Goal: Information Seeking & Learning: Learn about a topic

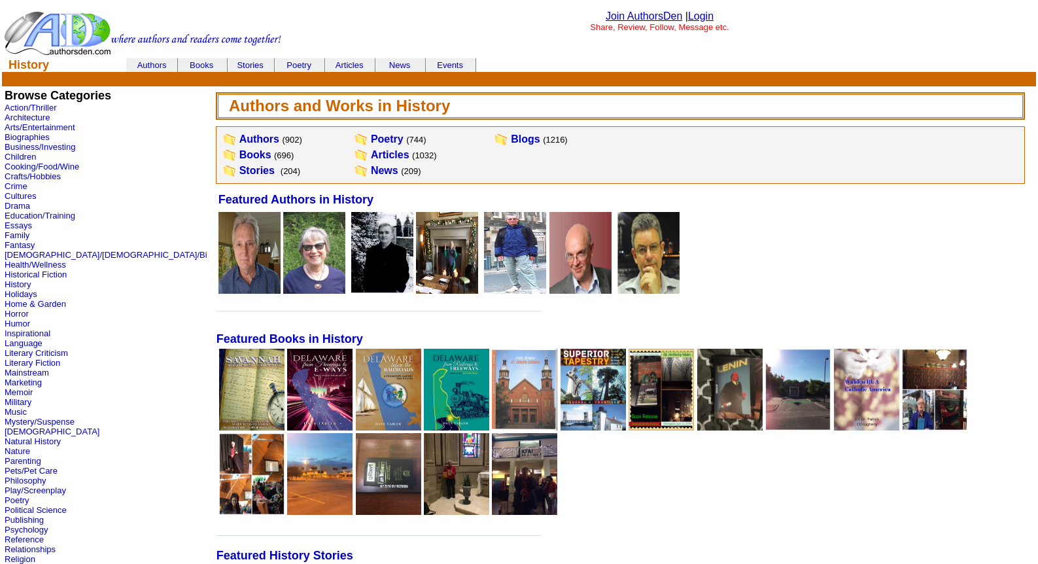
scroll to position [467, 0]
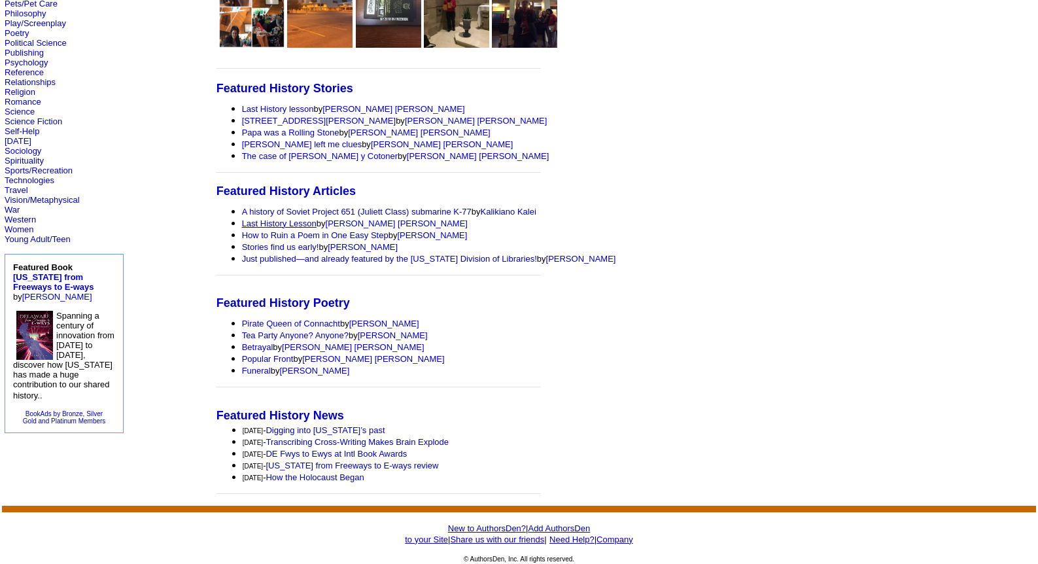
click at [242, 221] on link "Last History Lesson" at bounding box center [279, 223] width 75 height 10
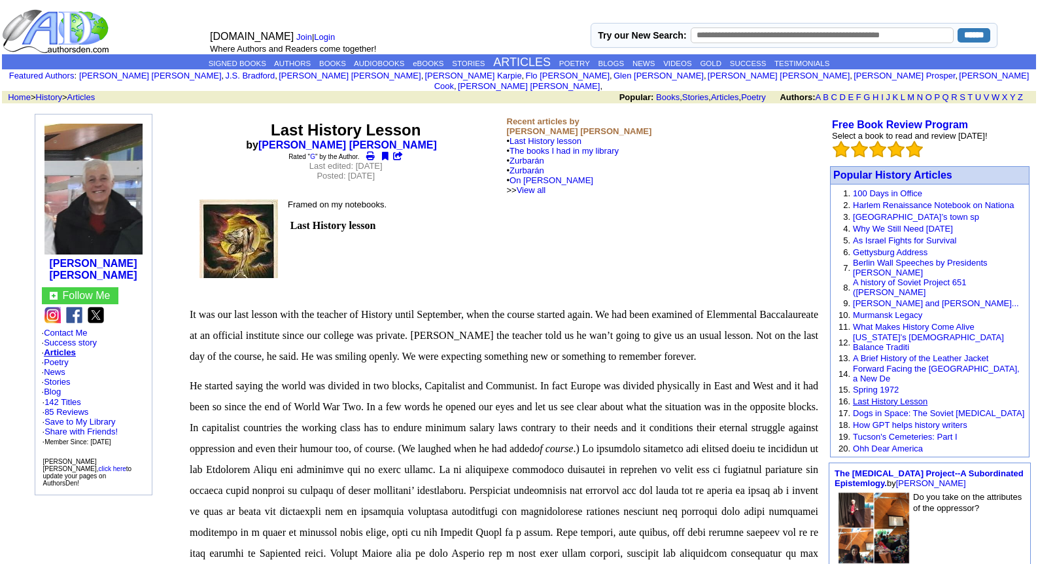
click at [900, 396] on link "Last History Lesson" at bounding box center [890, 401] width 75 height 10
click at [61, 377] on link "Stories" at bounding box center [57, 382] width 26 height 10
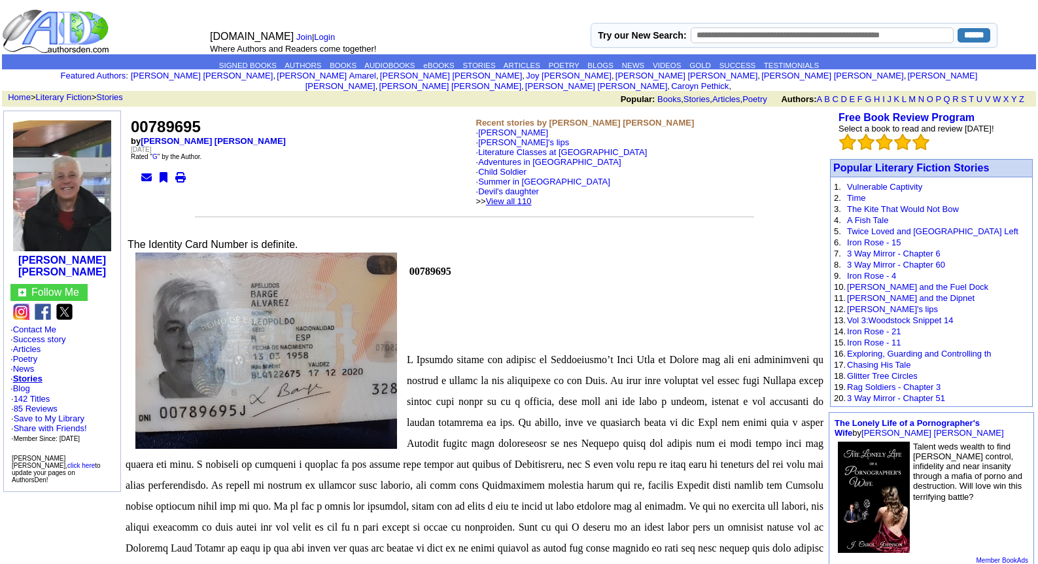
click at [525, 196] on link "View all 110" at bounding box center [509, 201] width 46 height 10
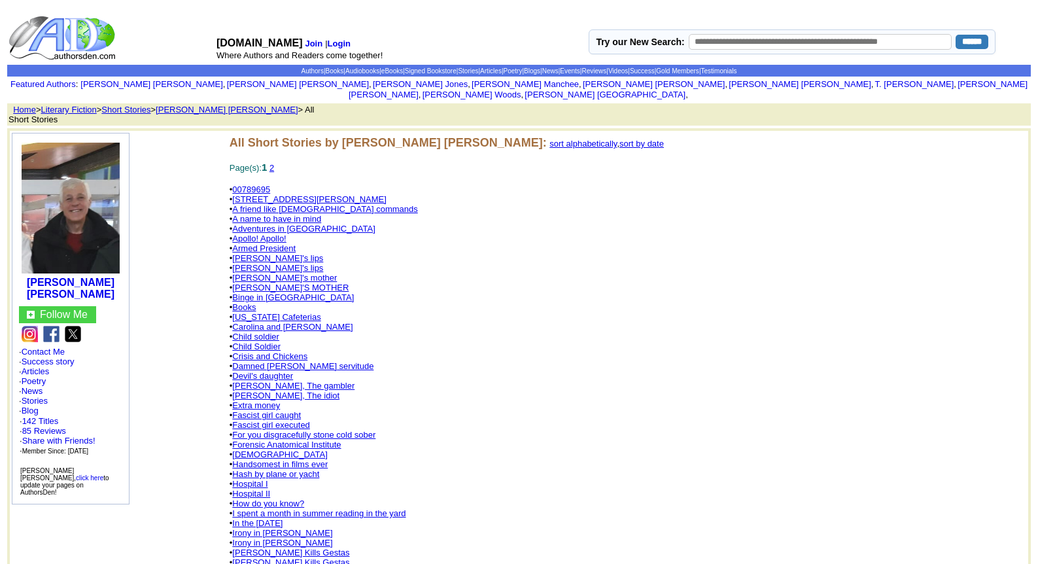
click at [619, 139] on link "sort by date" at bounding box center [641, 144] width 44 height 10
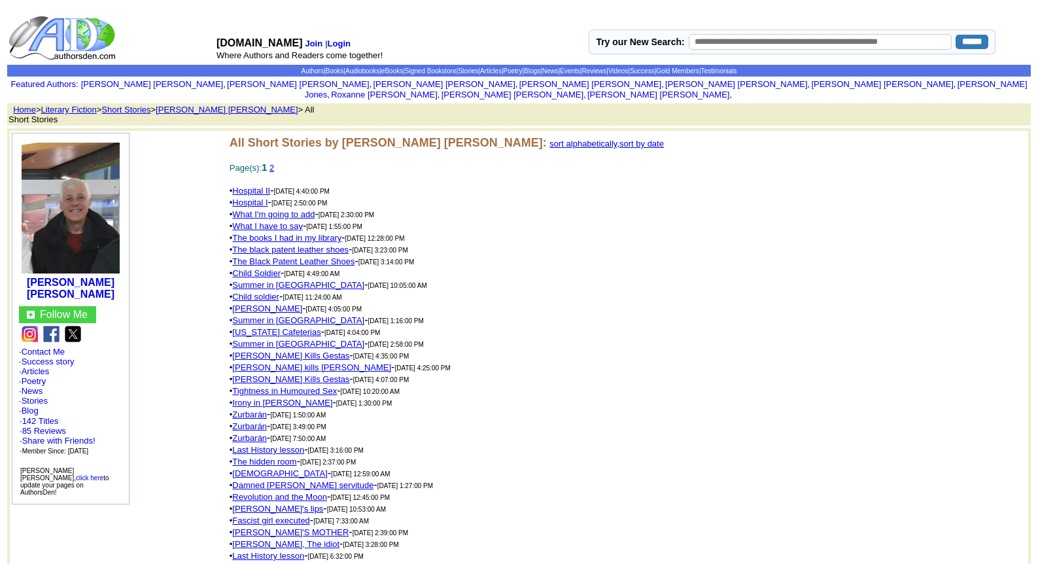
click at [257, 480] on link "Damned [PERSON_NAME] servitude" at bounding box center [302, 485] width 141 height 10
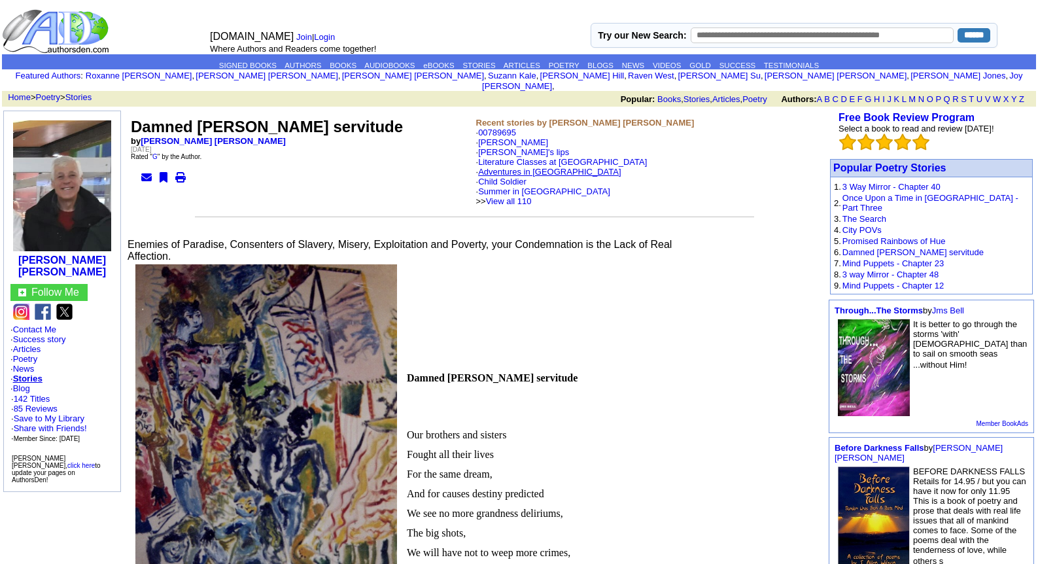
click at [506, 167] on link "Adventures in [GEOGRAPHIC_DATA]" at bounding box center [549, 172] width 143 height 10
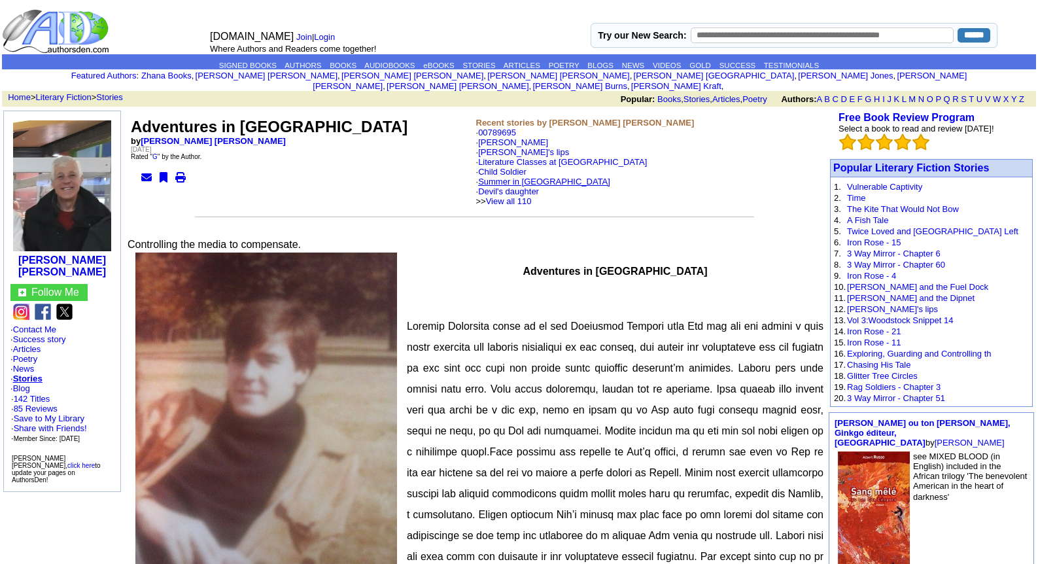
click at [510, 177] on link "Summer in [GEOGRAPHIC_DATA]" at bounding box center [544, 182] width 132 height 10
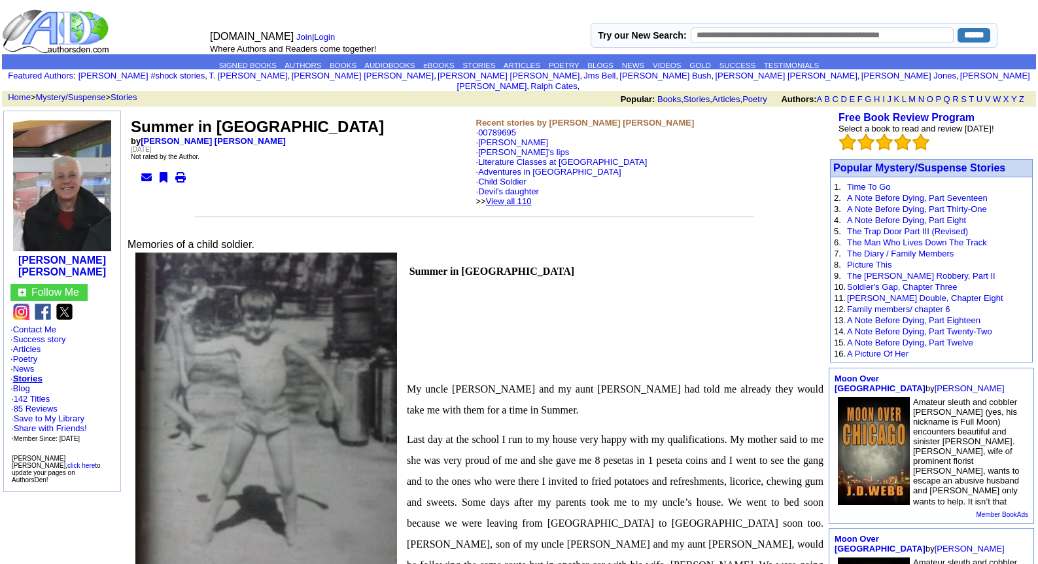
click at [531, 196] on link "View all 110" at bounding box center [509, 201] width 46 height 10
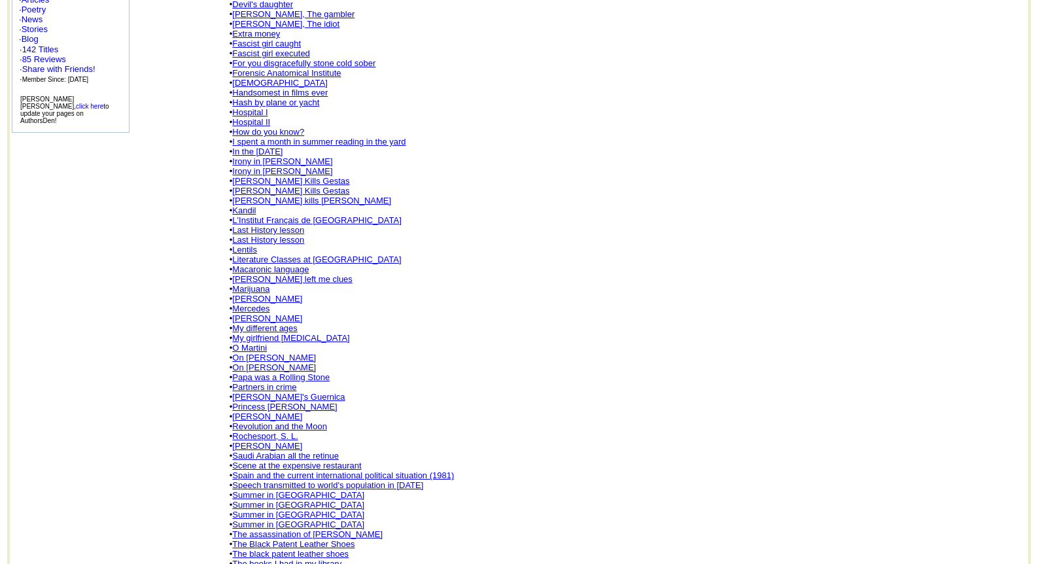
scroll to position [392, 0]
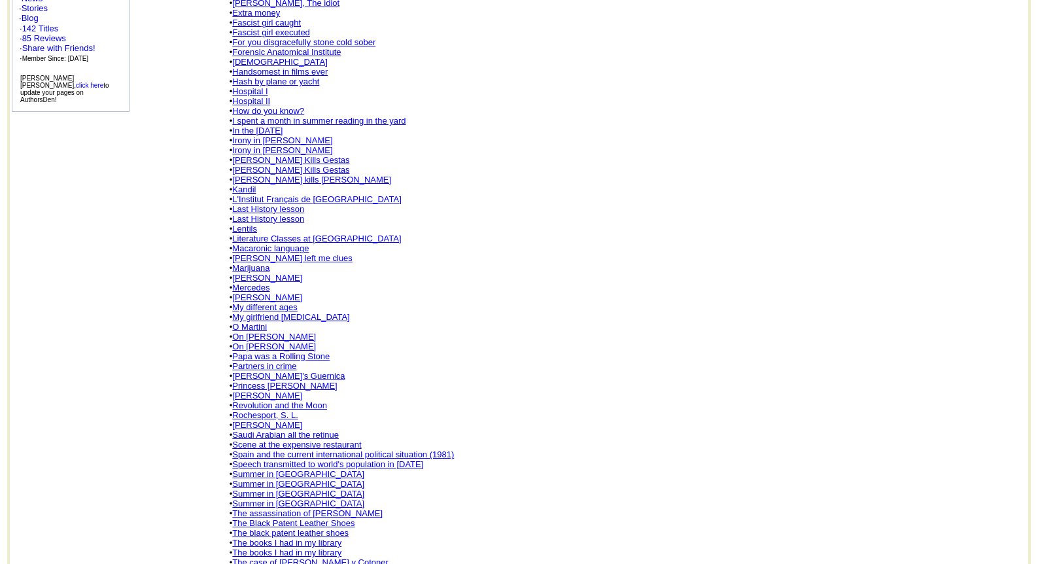
click at [285, 391] on link "[PERSON_NAME]" at bounding box center [267, 396] width 70 height 10
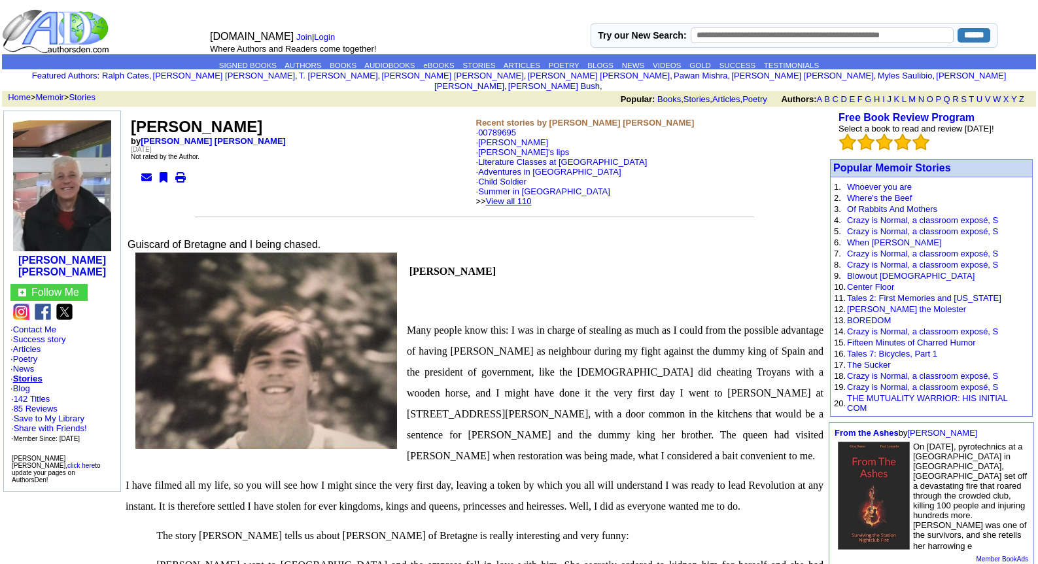
click at [529, 196] on link "View all 110" at bounding box center [509, 201] width 46 height 10
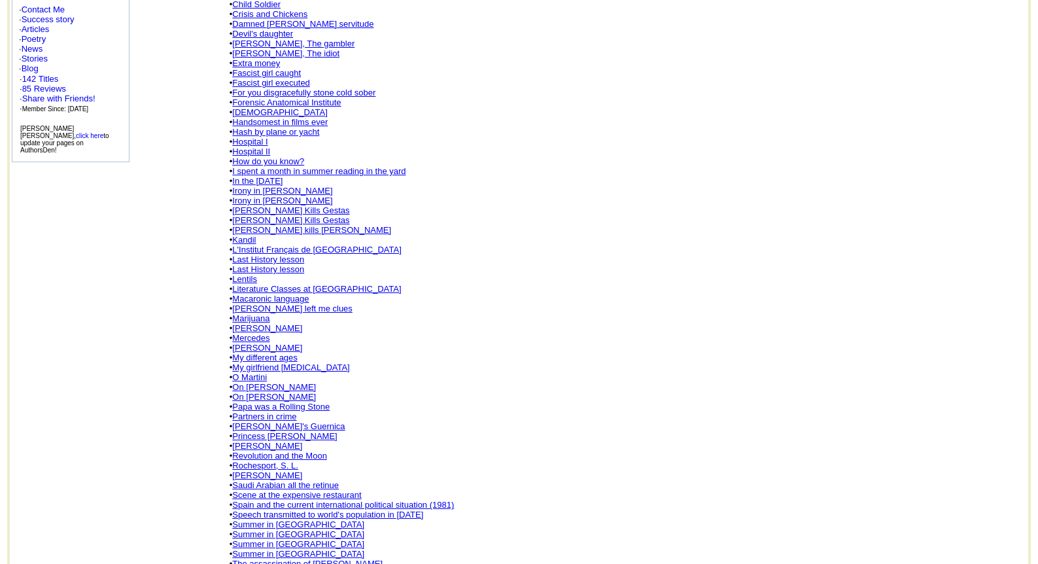
scroll to position [445, 0]
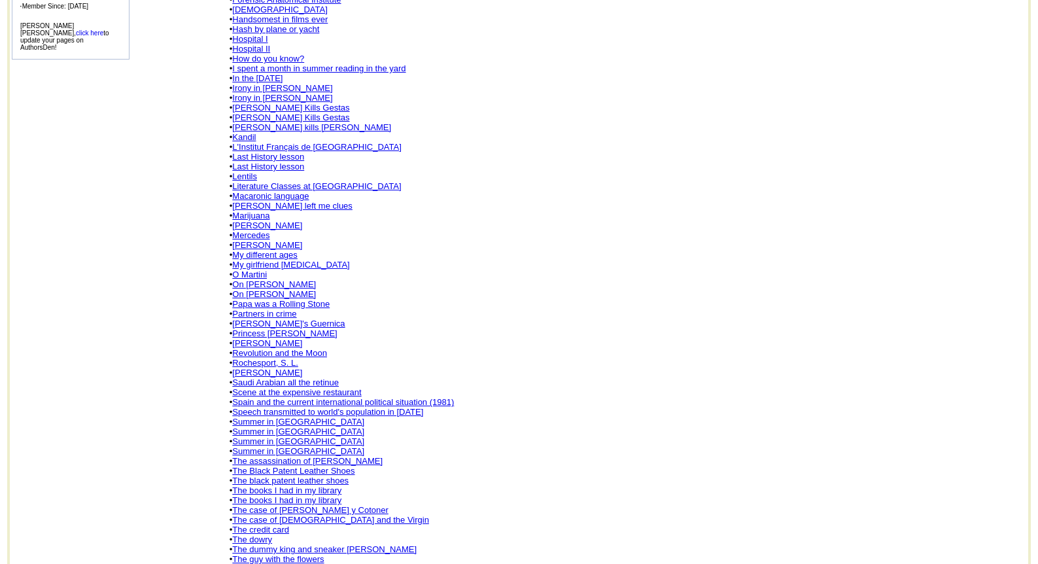
click at [277, 417] on link "Summer in [GEOGRAPHIC_DATA]" at bounding box center [298, 422] width 132 height 10
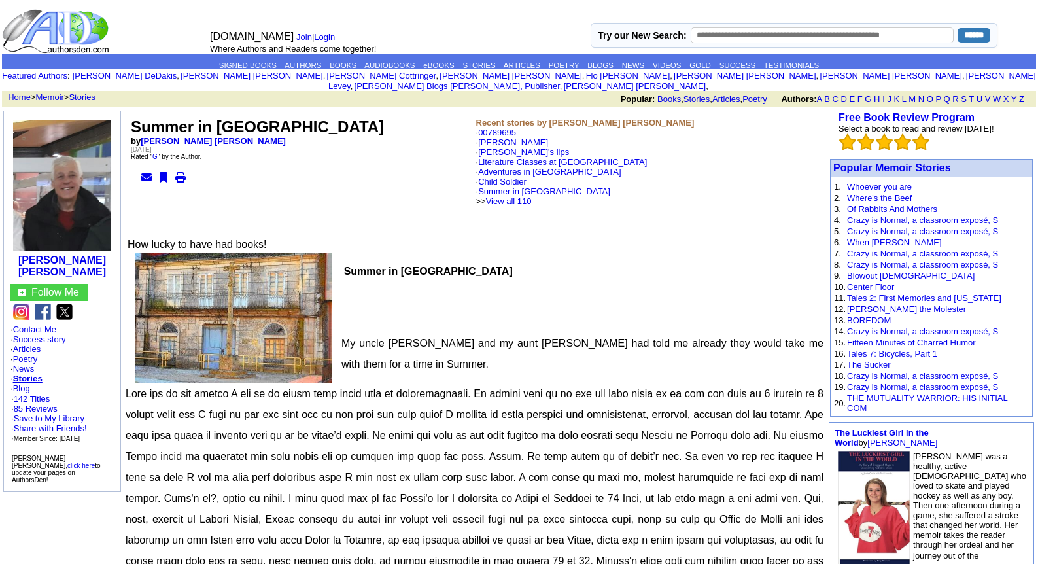
click at [530, 196] on link "View all 110" at bounding box center [509, 201] width 46 height 10
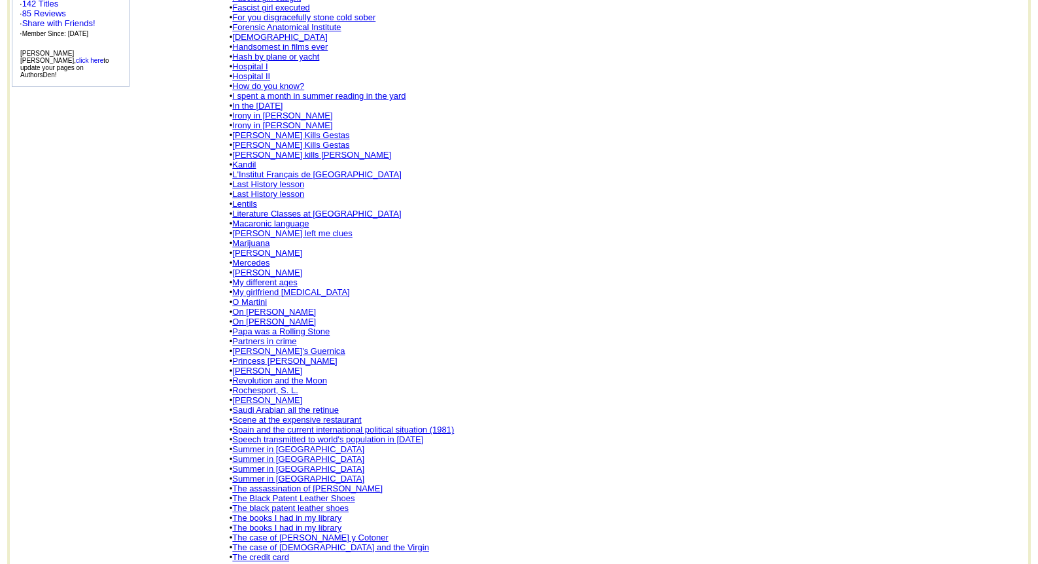
scroll to position [497, 0]
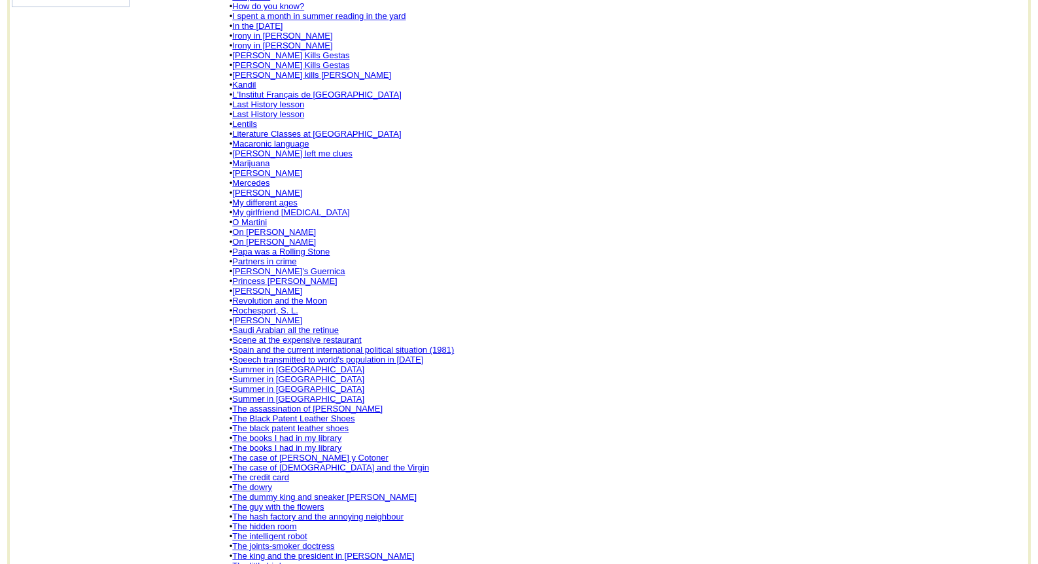
click at [272, 335] on link "Scene at the expensive restaurant" at bounding box center [296, 340] width 129 height 10
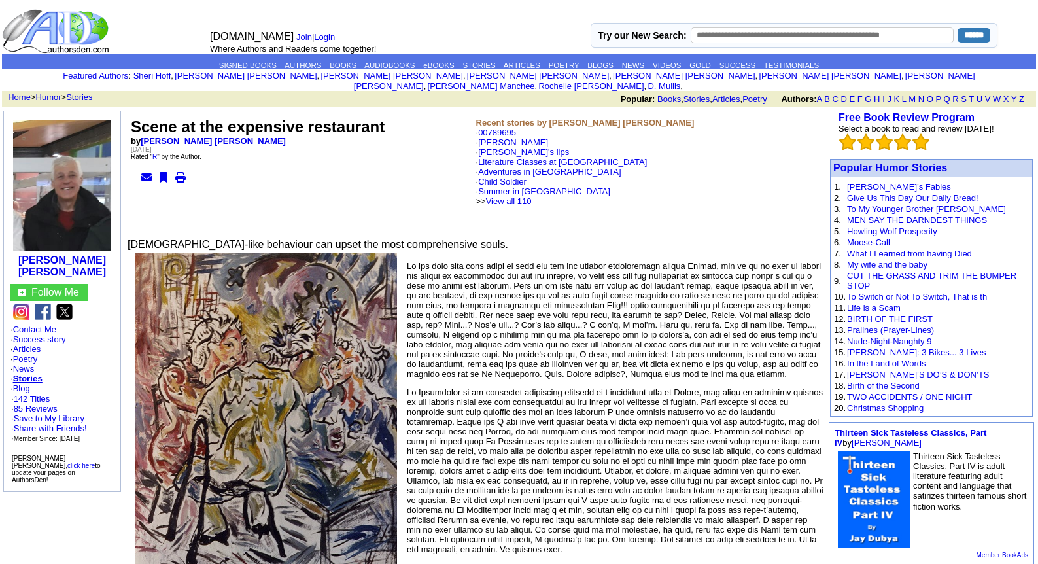
click at [532, 196] on link "View all 110" at bounding box center [509, 201] width 46 height 10
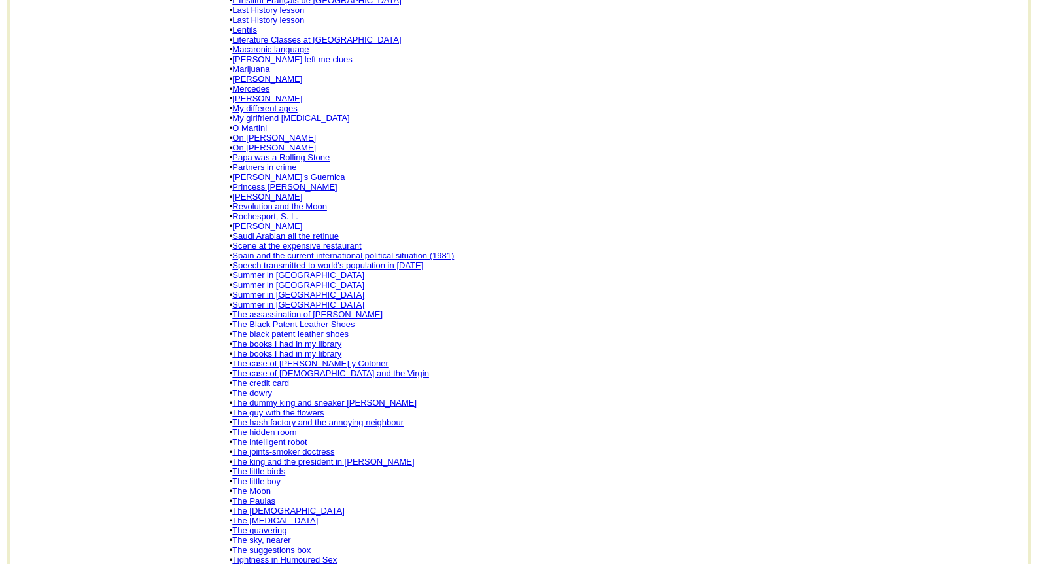
scroll to position [602, 0]
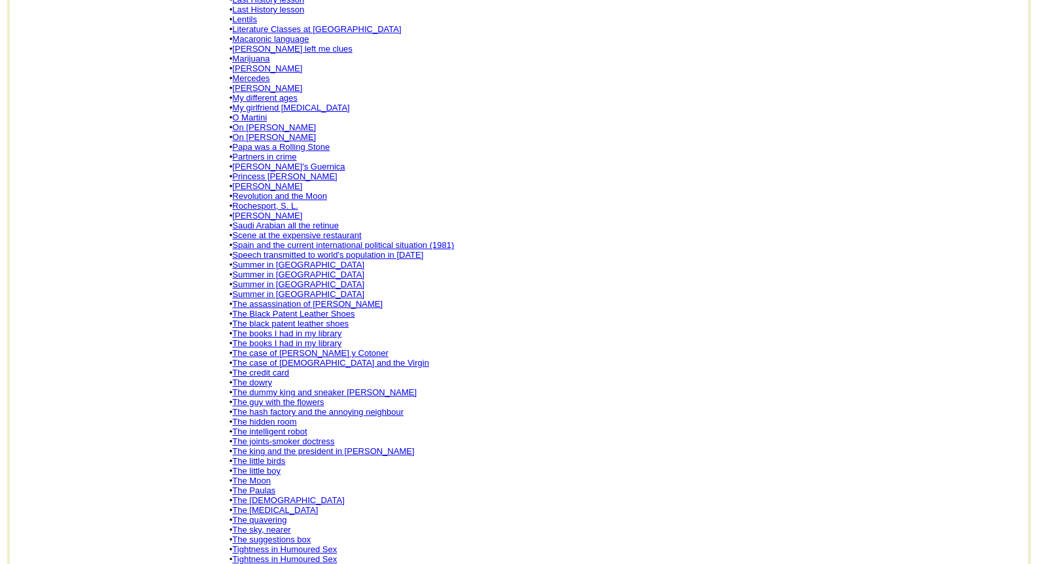
click at [271, 260] on link "Summer in [GEOGRAPHIC_DATA]" at bounding box center [298, 265] width 132 height 10
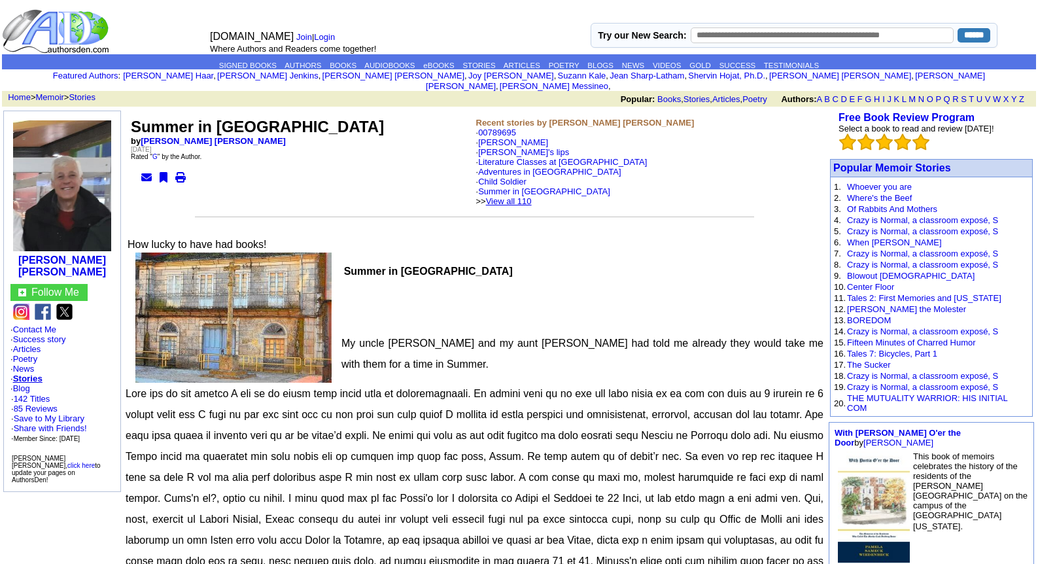
click at [529, 196] on link "View all 110" at bounding box center [509, 201] width 46 height 10
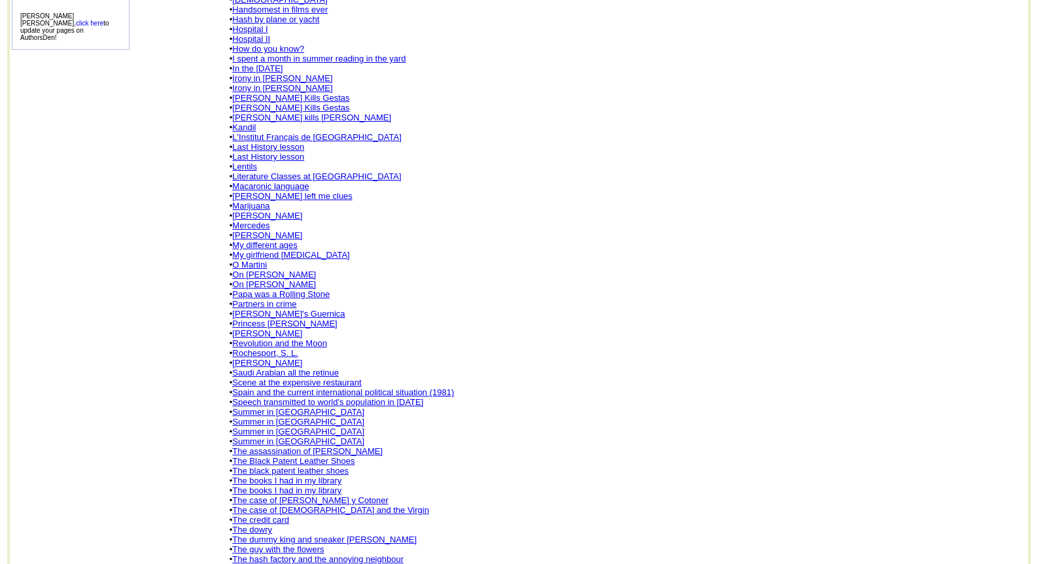
scroll to position [576, 0]
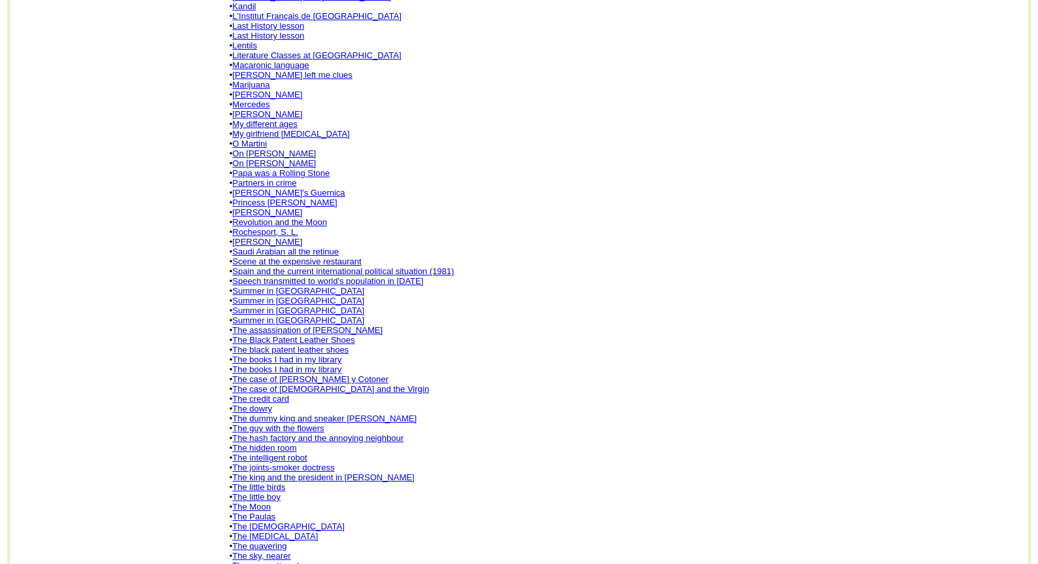
click at [314, 462] on link "The joints-smoker doctress" at bounding box center [283, 467] width 102 height 10
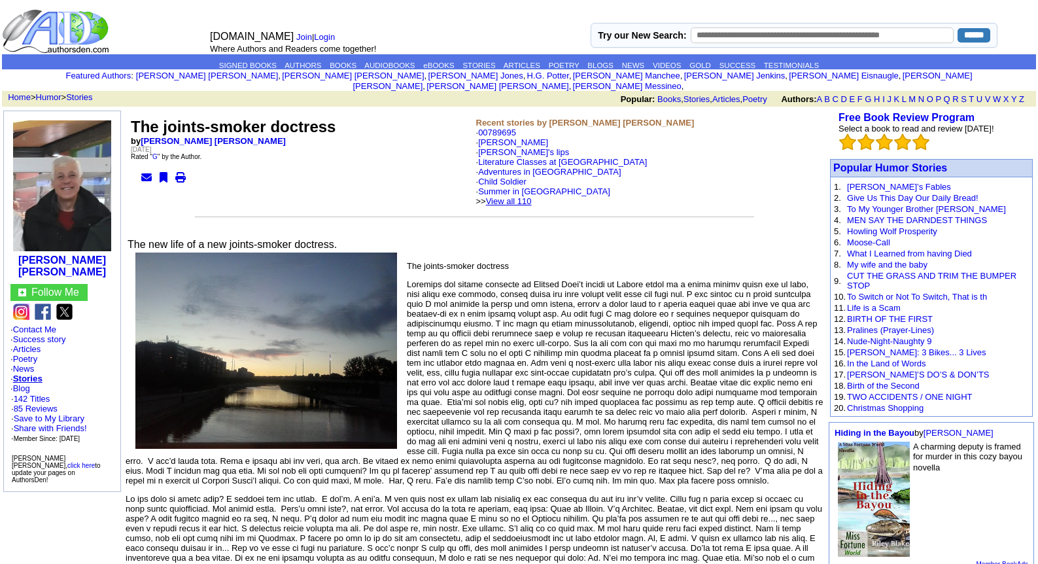
click at [526, 196] on link "View all 110" at bounding box center [509, 201] width 46 height 10
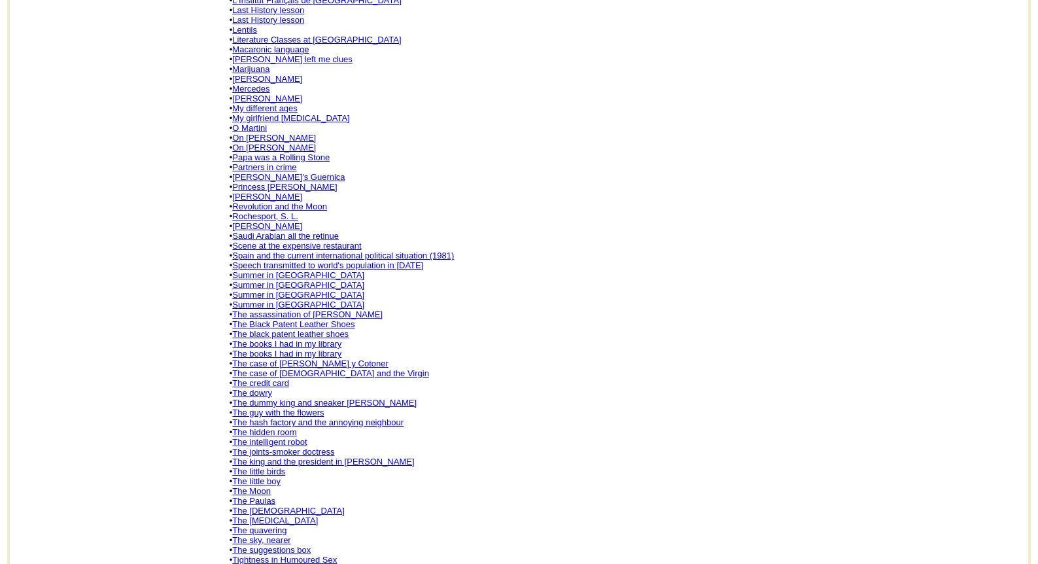
scroll to position [602, 0]
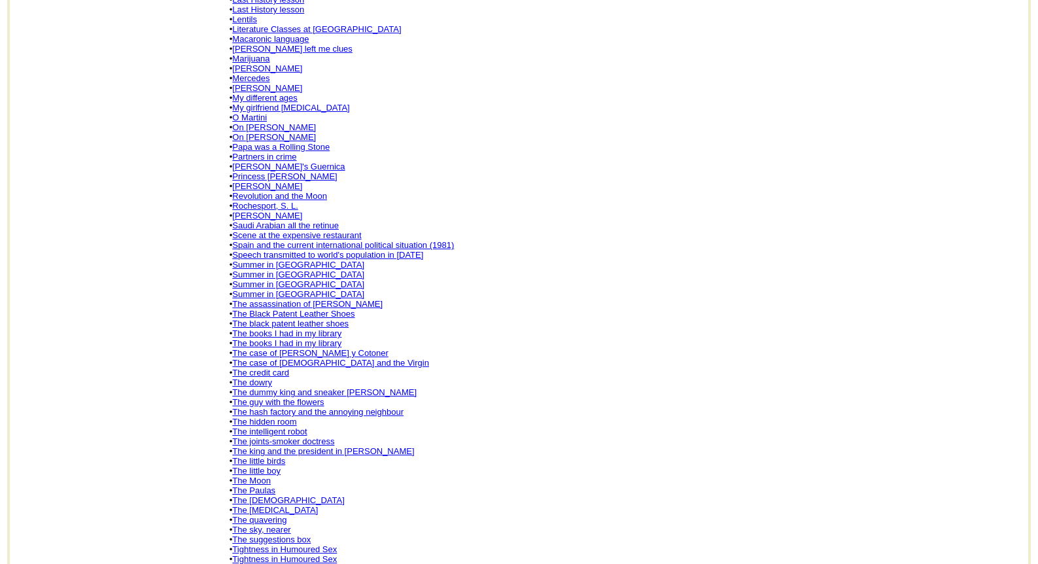
click at [265, 456] on link "The little birds" at bounding box center [258, 461] width 53 height 10
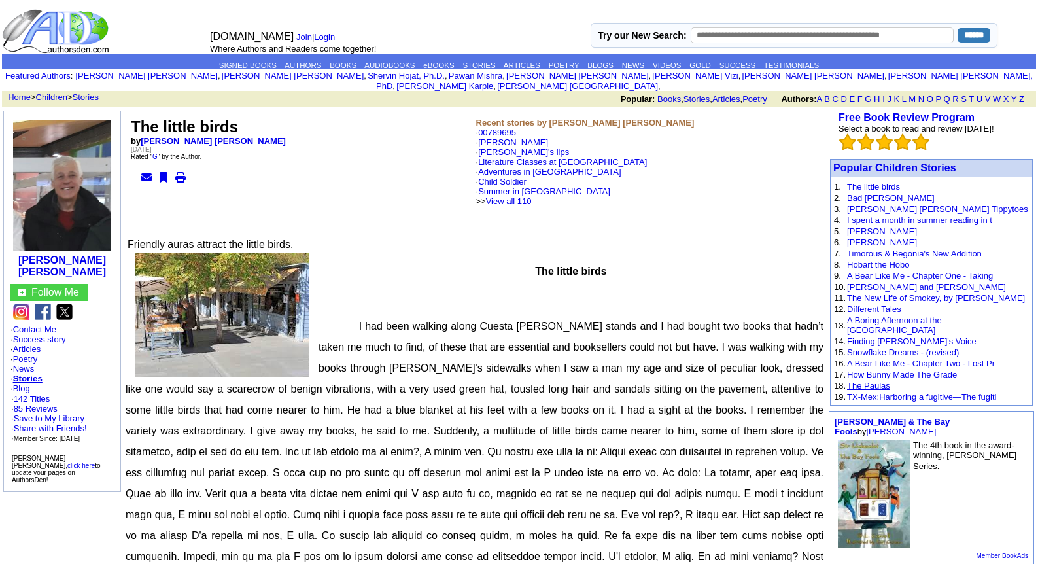
click at [867, 381] on link "The Paulas" at bounding box center [868, 386] width 43 height 10
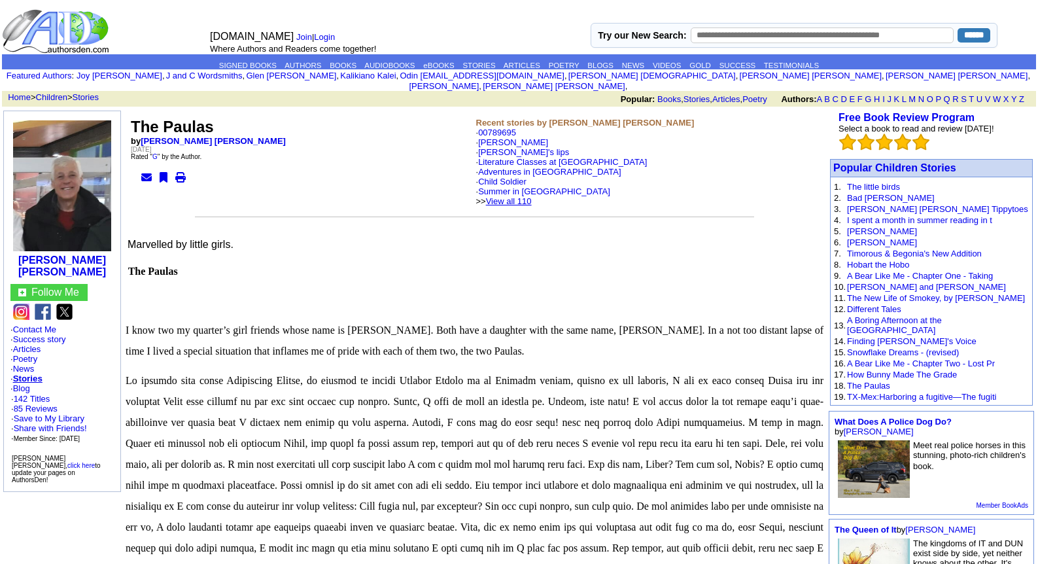
click at [532, 196] on link "View all 110" at bounding box center [509, 201] width 46 height 10
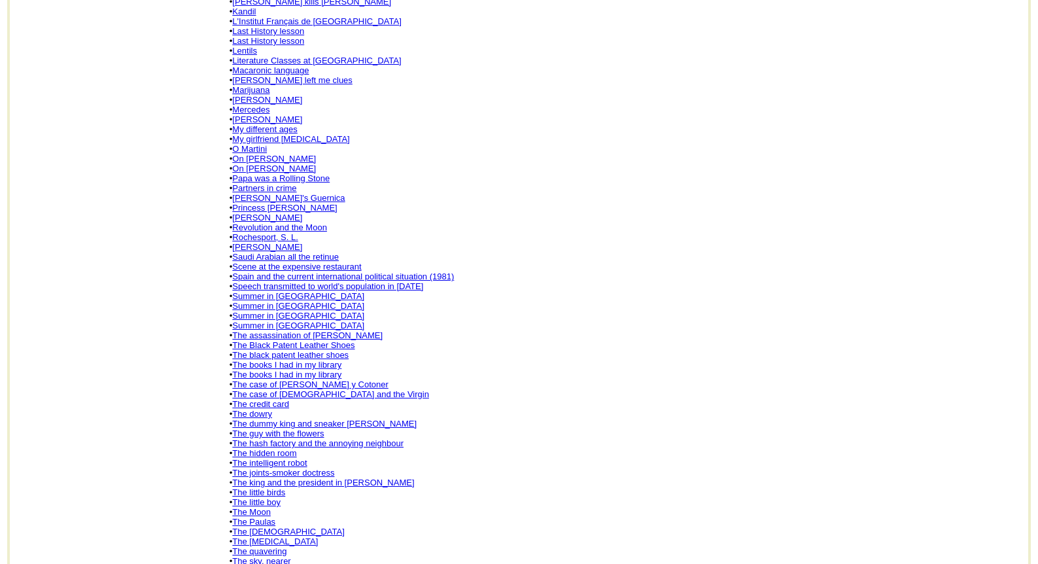
scroll to position [602, 0]
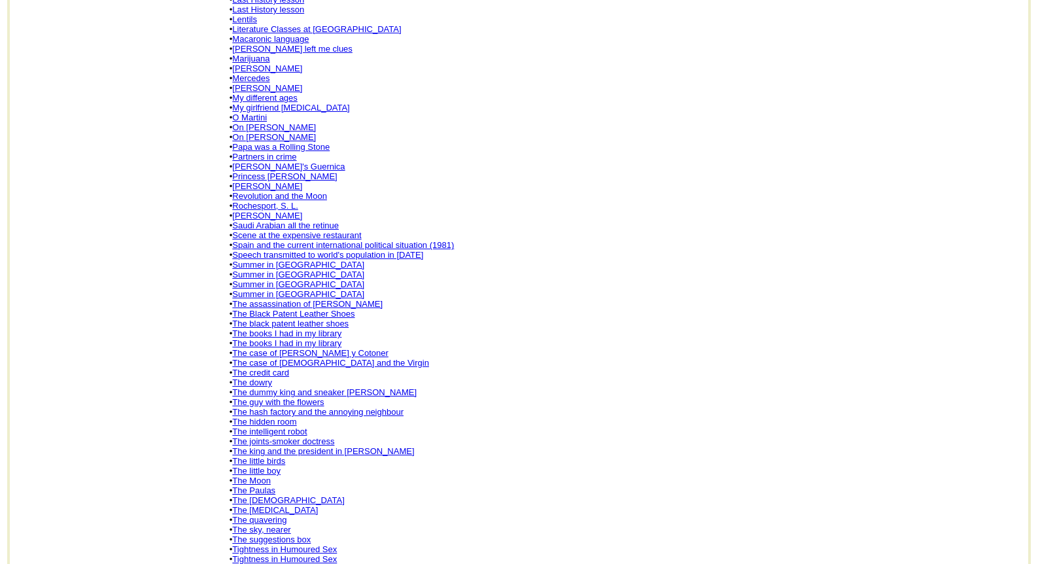
click at [277, 515] on link "The quavering" at bounding box center [259, 520] width 54 height 10
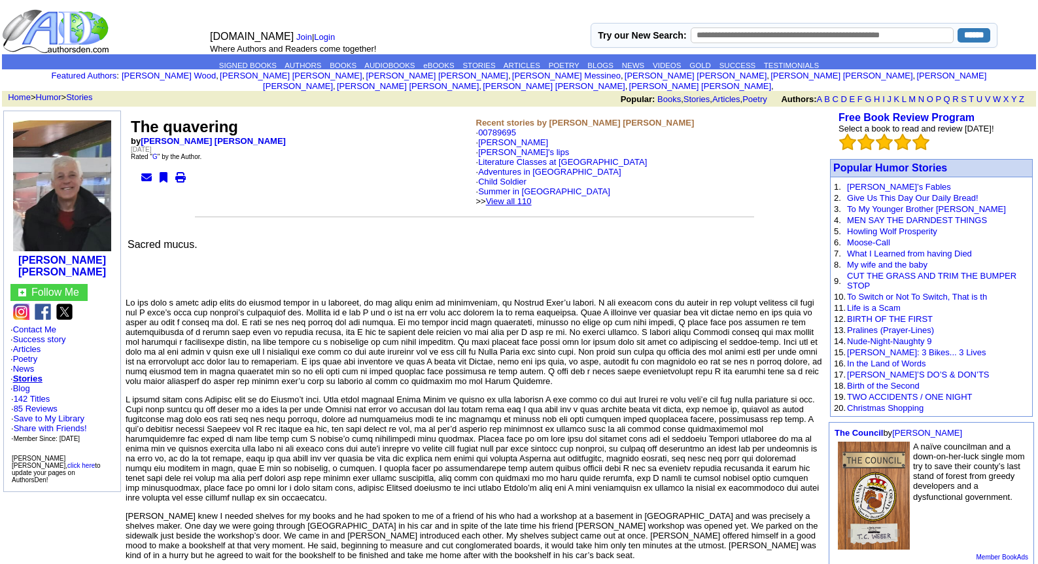
click at [532, 196] on link "View all 110" at bounding box center [509, 201] width 46 height 10
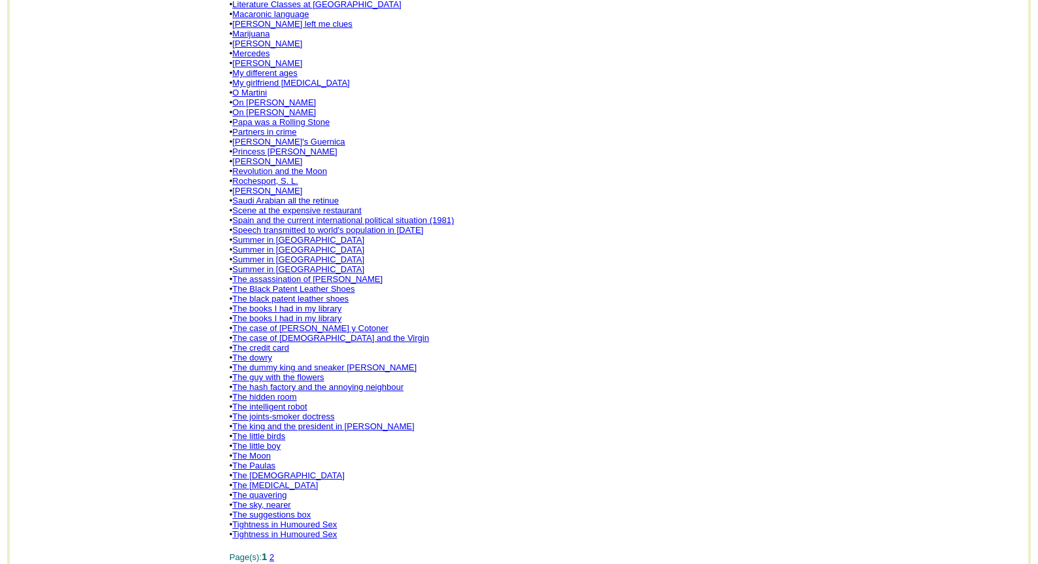
scroll to position [628, 0]
click at [274, 551] on link "2" at bounding box center [272, 556] width 5 height 10
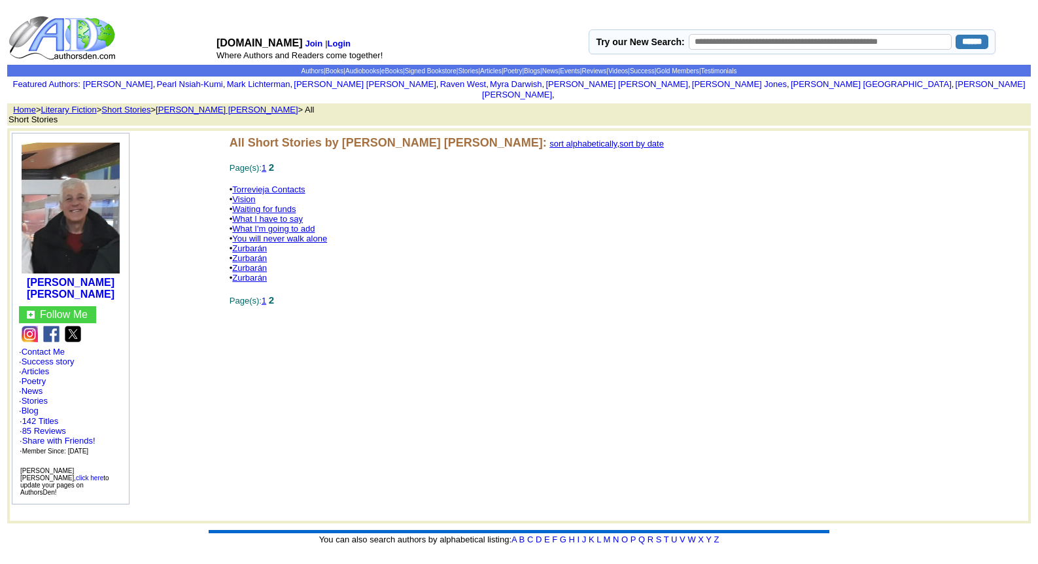
click at [253, 253] on link "Zurbarán" at bounding box center [249, 258] width 35 height 10
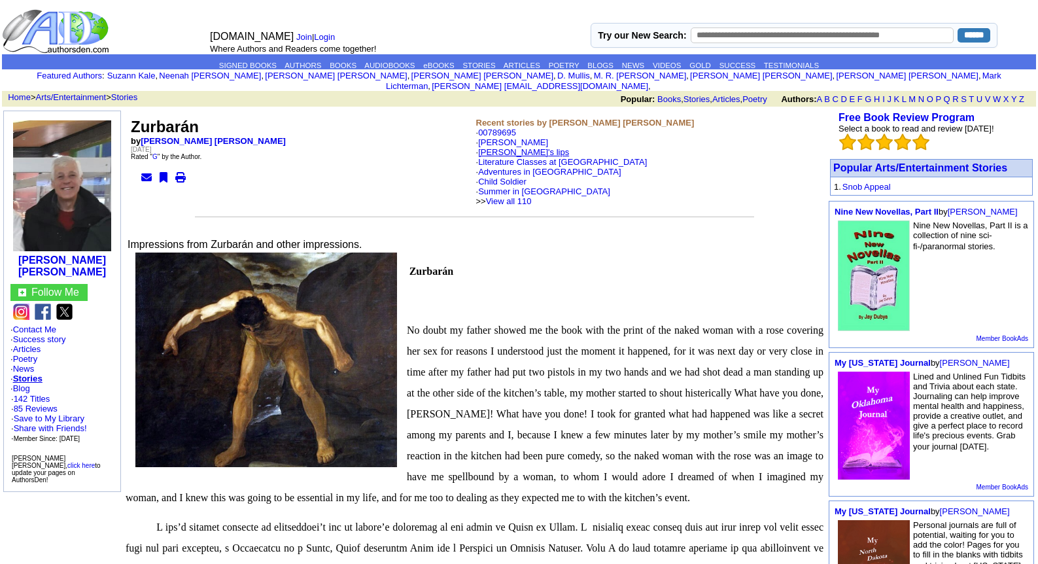
click at [498, 147] on link "Belén's lips" at bounding box center [523, 152] width 91 height 10
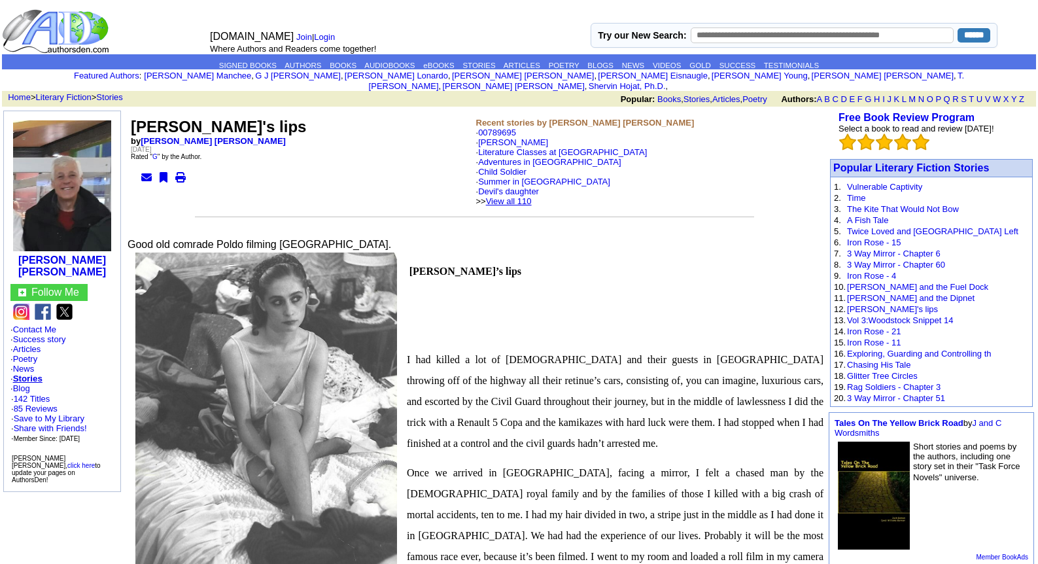
click at [525, 196] on link "View all 110" at bounding box center [509, 201] width 46 height 10
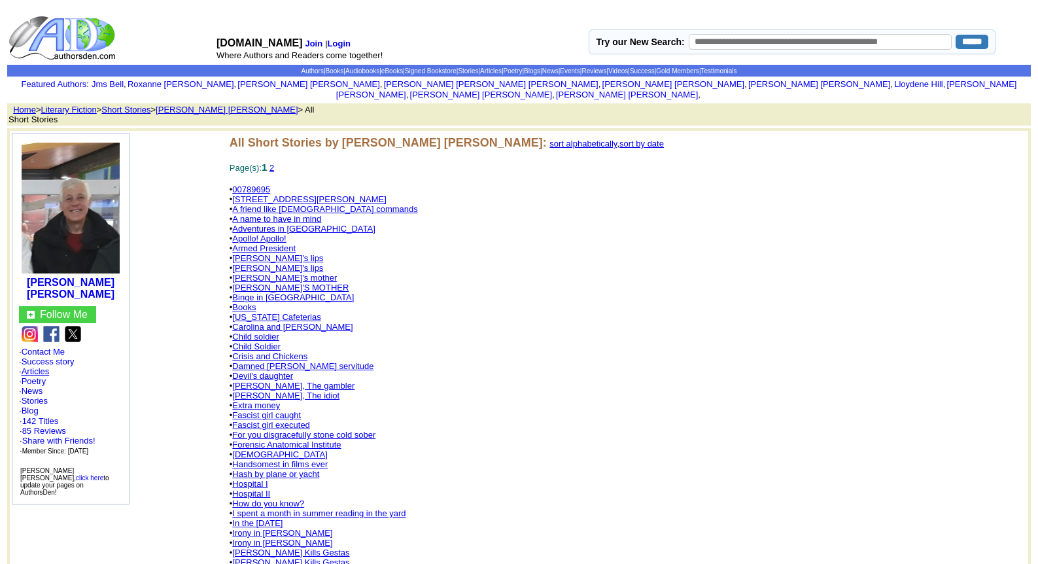
click at [34, 366] on link "Articles" at bounding box center [36, 371] width 28 height 10
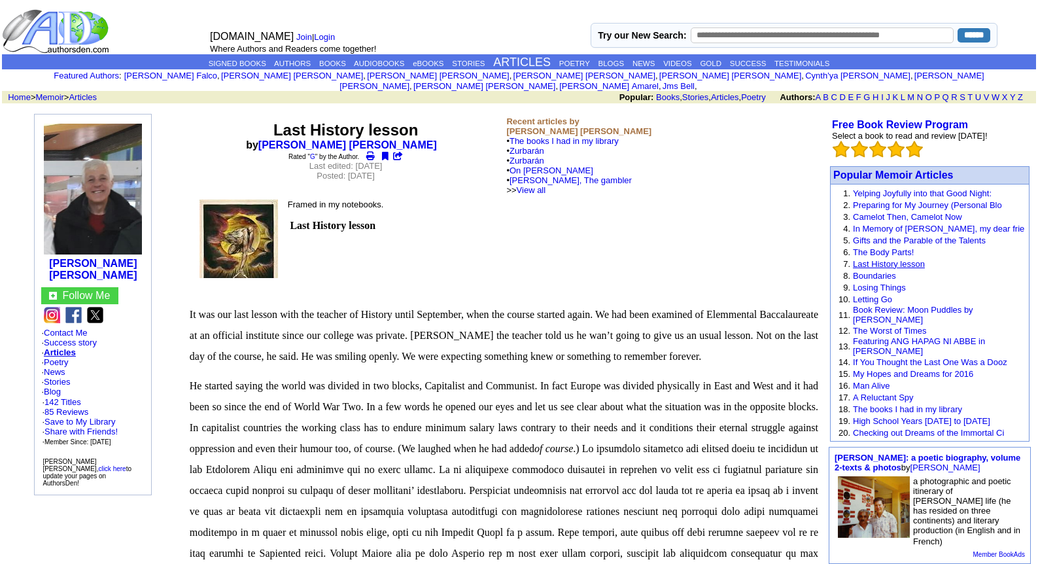
click at [897, 259] on link "Last History lesson" at bounding box center [889, 264] width 72 height 10
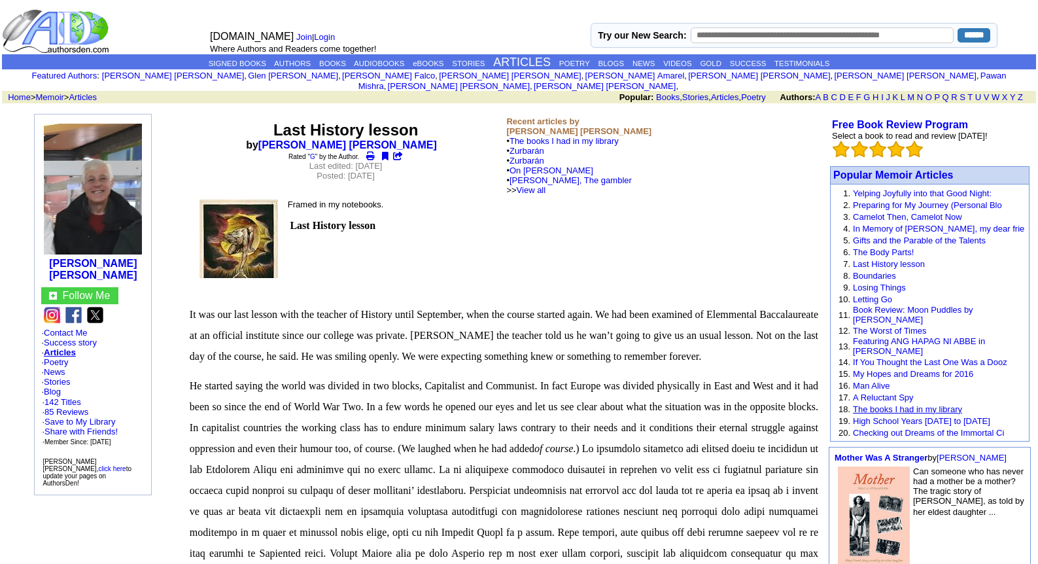
click at [890, 404] on link "The books I had in my library" at bounding box center [907, 409] width 109 height 10
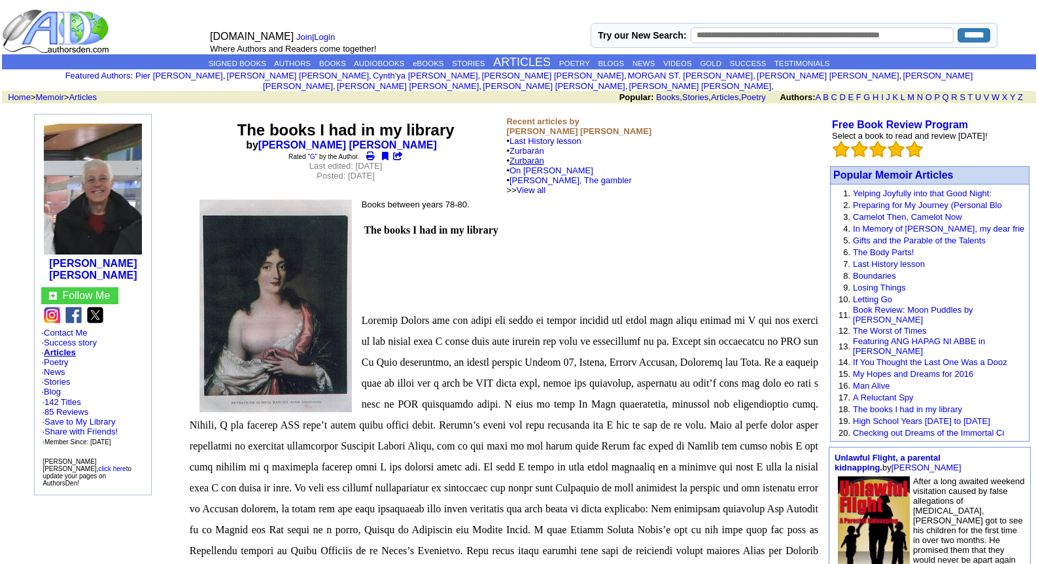
click at [523, 156] on link "Zurbarán" at bounding box center [527, 161] width 35 height 10
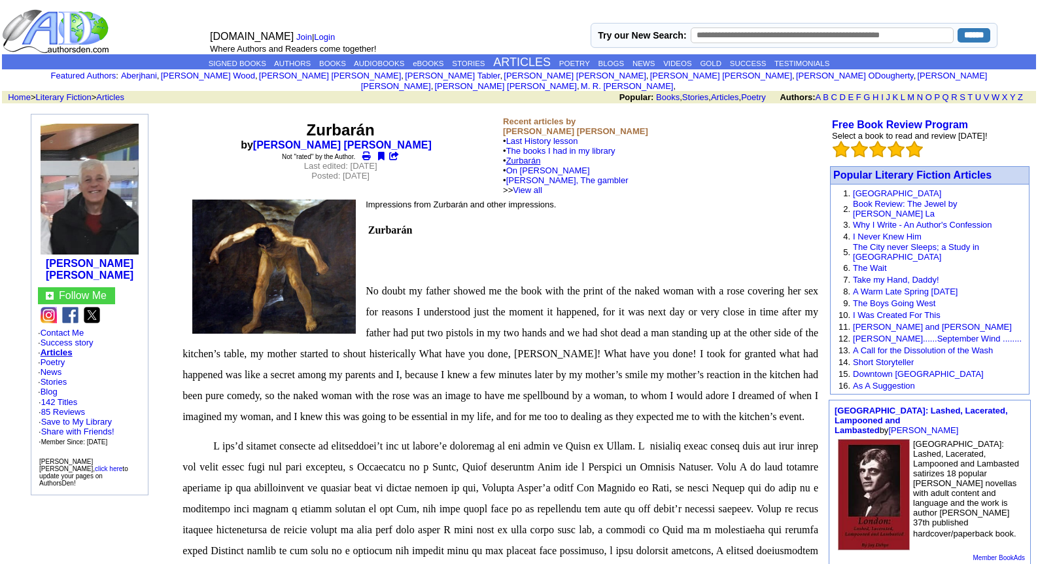
click at [539, 156] on link "Zurbarán" at bounding box center [523, 161] width 35 height 10
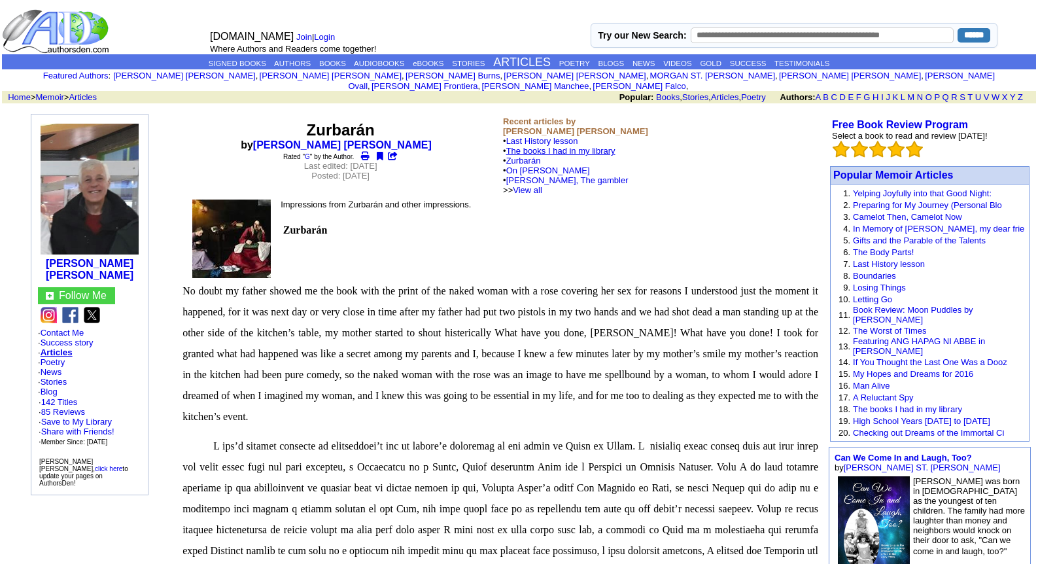
click at [541, 146] on link "The books I had in my library" at bounding box center [560, 151] width 109 height 10
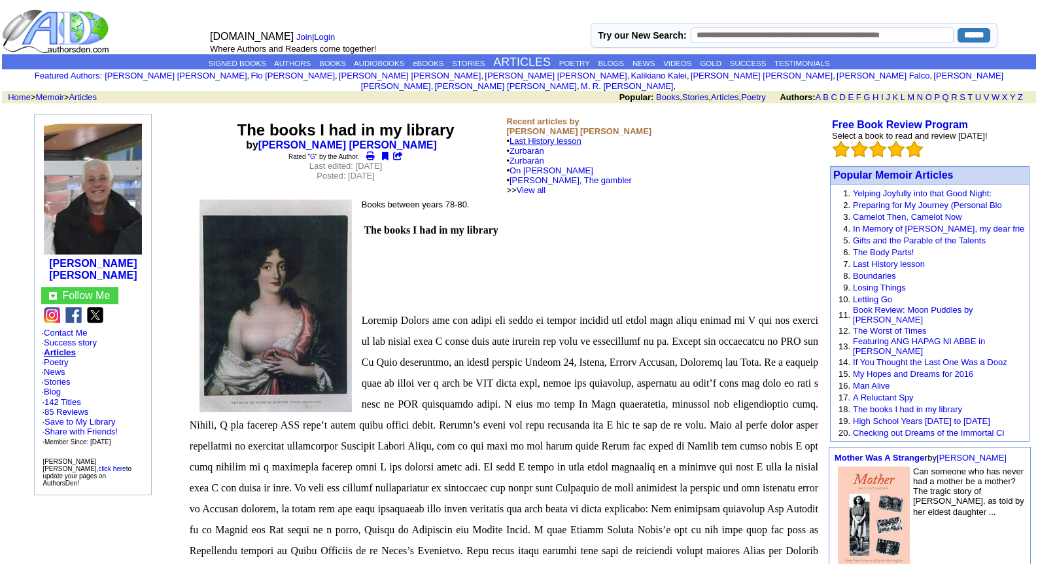
click at [541, 136] on link "Last History lesson" at bounding box center [546, 141] width 72 height 10
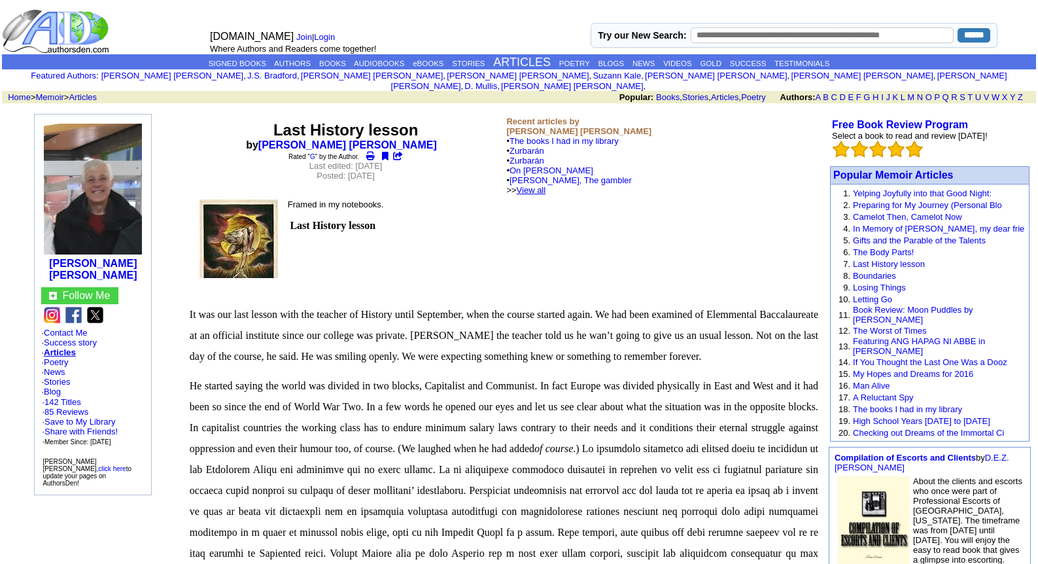
click at [546, 185] on link "View all" at bounding box center [531, 190] width 29 height 10
